Goal: Information Seeking & Learning: Check status

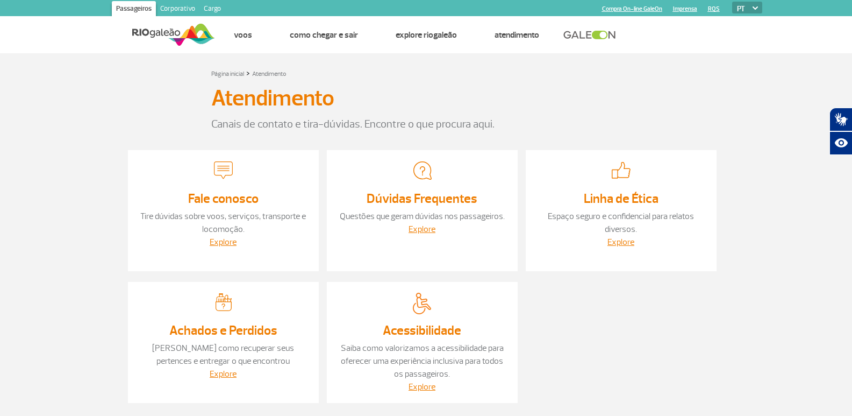
click at [512, 107] on div "Atendimento" at bounding box center [426, 100] width 430 height 31
click at [172, 37] on img at bounding box center [173, 35] width 83 height 26
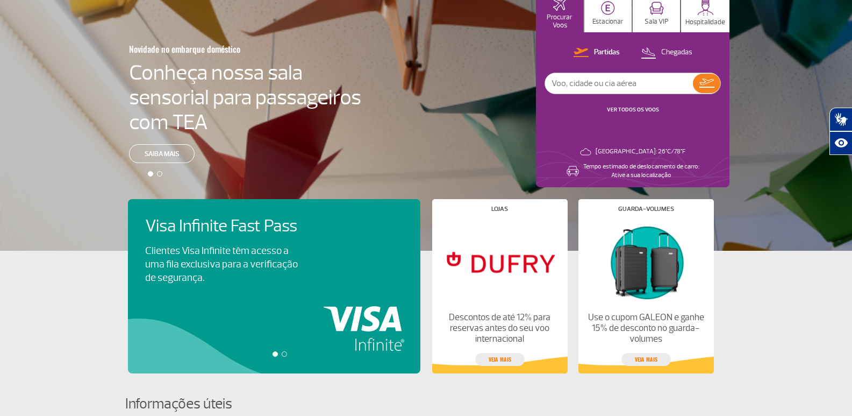
scroll to position [108, 0]
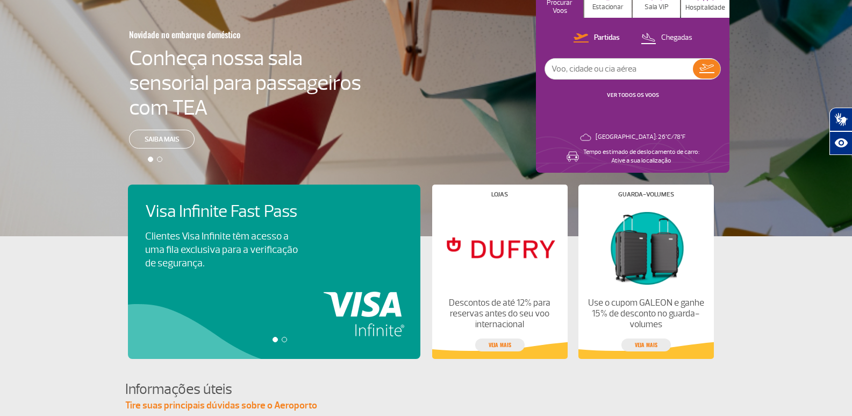
click at [369, 286] on div "Visa Infinite Fast Pass Clientes Visa Infinite têm acesso a uma fila exclusiva …" at bounding box center [280, 271] width 304 height 174
click at [286, 340] on div at bounding box center [284, 339] width 5 height 5
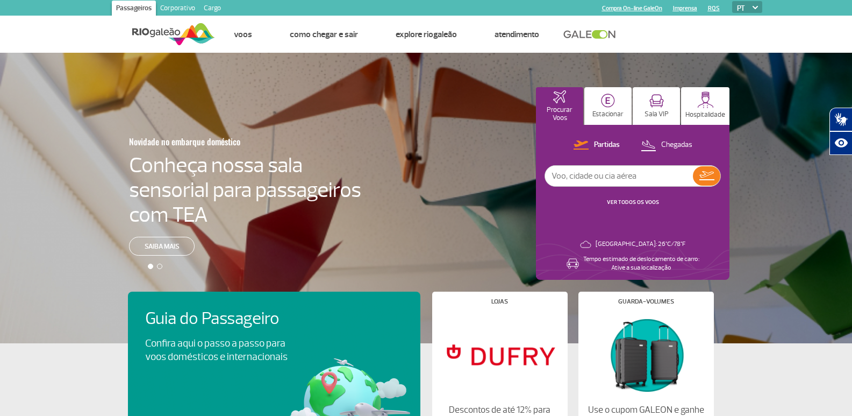
scroll to position [0, 0]
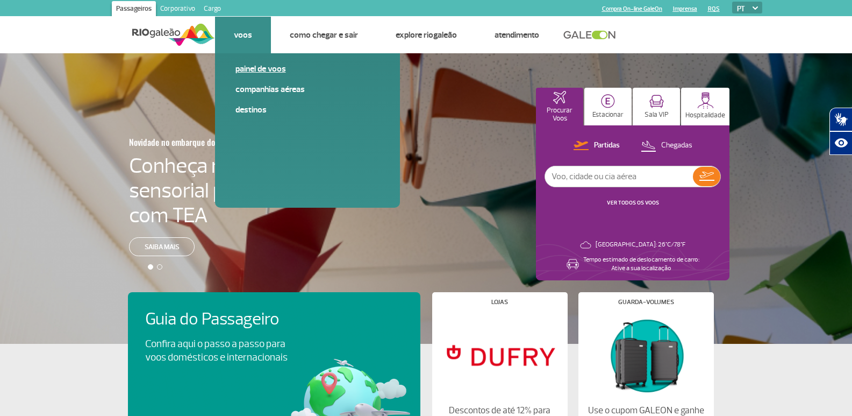
click at [249, 71] on link "Painel de voos" at bounding box center [308, 69] width 144 height 12
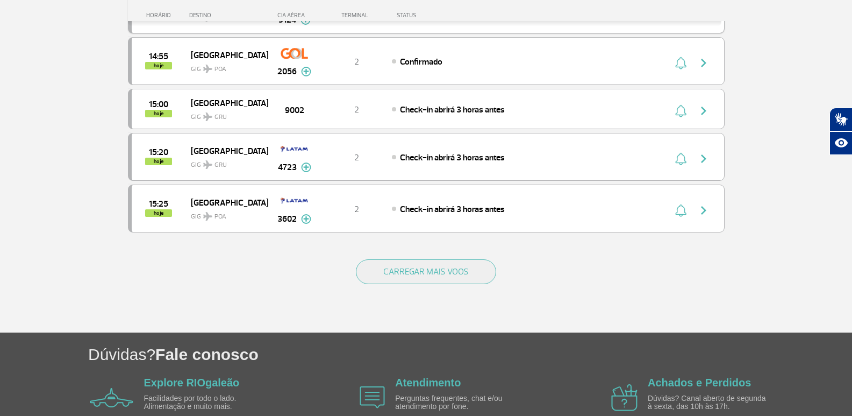
scroll to position [1026, 0]
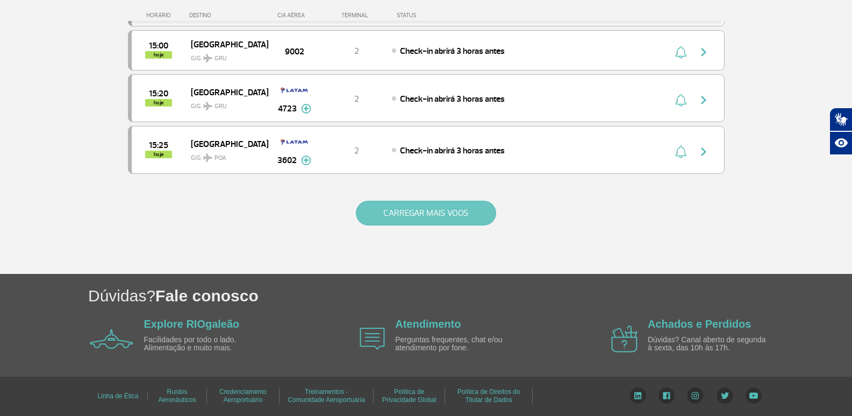
click at [419, 216] on button "CARREGAR MAIS VOOS" at bounding box center [426, 213] width 140 height 25
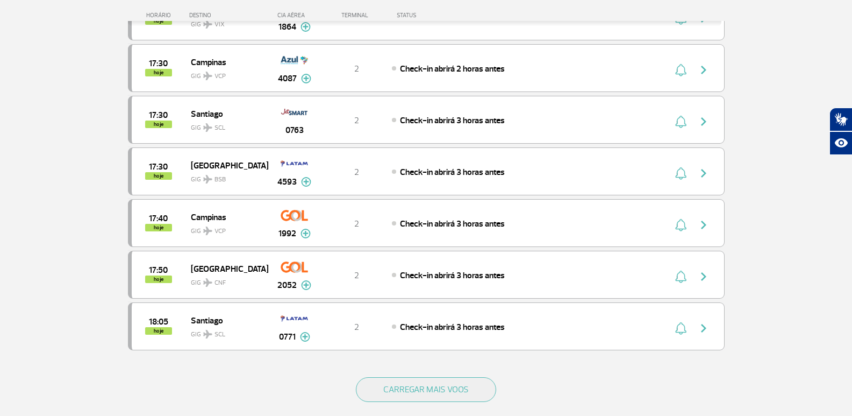
scroll to position [2058, 0]
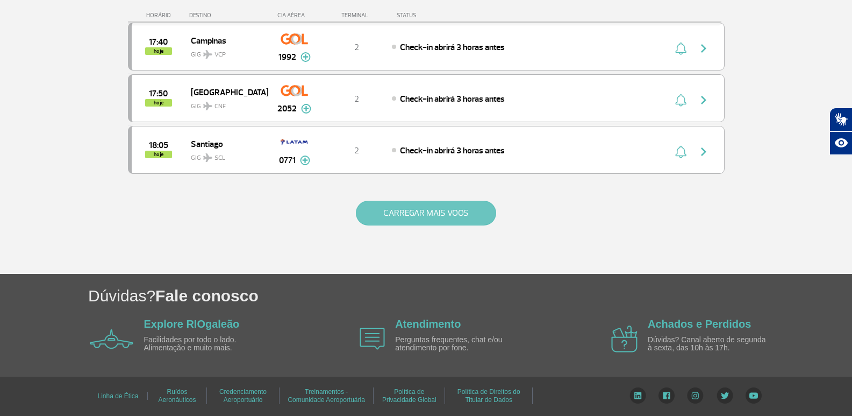
click at [410, 215] on button "CARREGAR MAIS VOOS" at bounding box center [426, 213] width 140 height 25
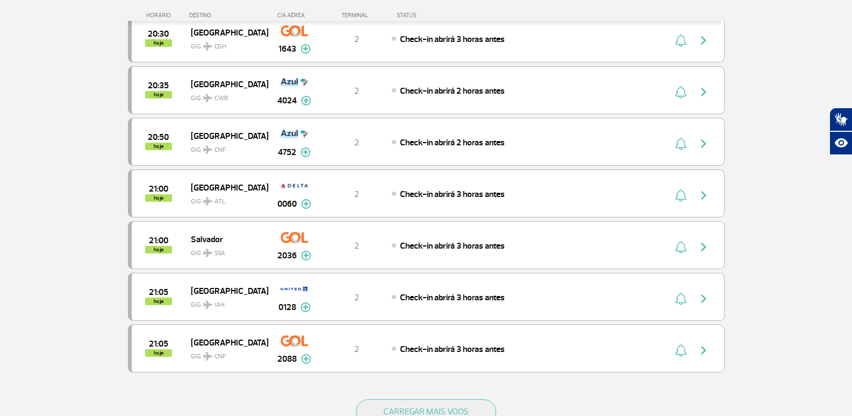
scroll to position [2919, 0]
